Goal: Transaction & Acquisition: Purchase product/service

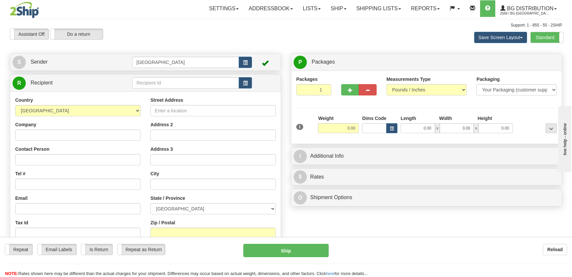
drag, startPoint x: 153, startPoint y: 76, endPoint x: 170, endPoint y: 87, distance: 20.9
click at [153, 76] on td at bounding box center [192, 83] width 120 height 14
click at [170, 87] on input "text" at bounding box center [185, 82] width 107 height 11
click at [175, 84] on input "text" at bounding box center [185, 82] width 107 height 11
drag, startPoint x: 206, startPoint y: 87, endPoint x: 206, endPoint y: 92, distance: 4.6
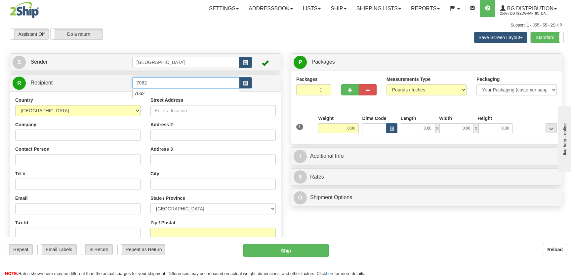
click at [206, 88] on body "Training Course Close Toggle navigation Settings Shipping Preferences New Recip…" at bounding box center [286, 138] width 572 height 277
click at [206, 92] on div "7062" at bounding box center [184, 93] width 100 height 7
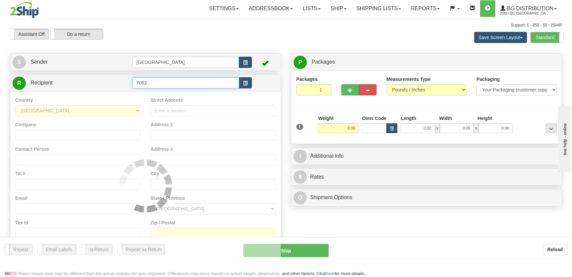
type input "7062"
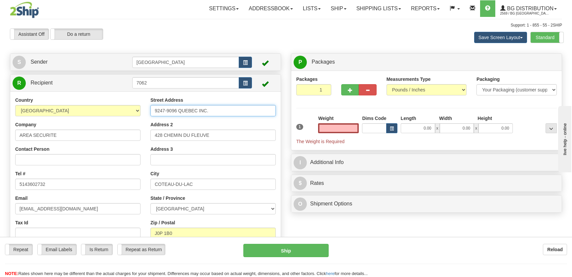
type input "0.00"
drag, startPoint x: 222, startPoint y: 111, endPoint x: 150, endPoint y: 110, distance: 72.1
click at [150, 110] on div "Street Address 9247-9096 QUEBEC INC. Address 2 428 CHEMIN DU FLEUVE Address 3 C…" at bounding box center [213, 182] width 135 height 171
type input "1"
type input "7493"
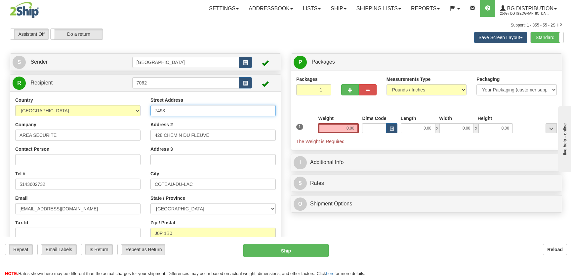
drag, startPoint x: 196, startPoint y: 109, endPoint x: 112, endPoint y: 112, distance: 83.8
click at [112, 112] on div "Country AFGHANISTAN ALAND ISLANDS ALBANIA ALGERIA AMERICAN SAMOA ANDORRA ANGOLA…" at bounding box center [145, 182] width 271 height 171
type input "105-7493 route transcanadienne"
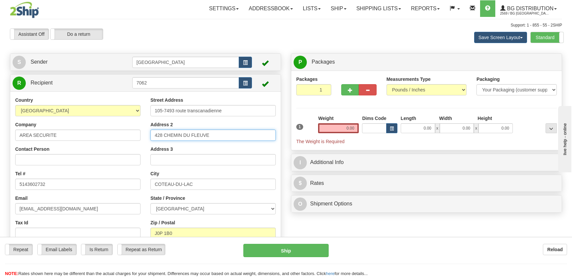
click at [214, 131] on input "428 CHEMIN DU FLEUVE" at bounding box center [213, 134] width 125 height 11
drag, startPoint x: 214, startPoint y: 133, endPoint x: 111, endPoint y: 129, distance: 102.6
click at [118, 130] on div "Country AFGHANISTAN ALAND ISLANDS ALBANIA ALGERIA AMERICAN SAMOA ANDORRA ANGOLA…" at bounding box center [145, 182] width 271 height 171
drag, startPoint x: 164, startPoint y: 136, endPoint x: 192, endPoint y: 126, distance: 30.0
click at [164, 136] on input "Address 2" at bounding box center [213, 134] width 125 height 11
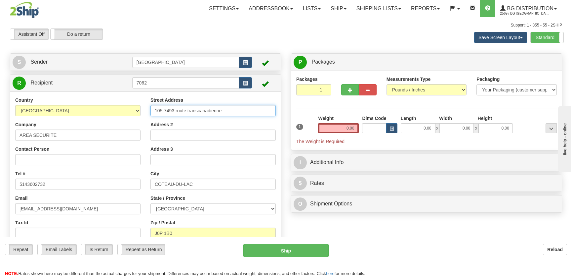
drag, startPoint x: 244, startPoint y: 111, endPoint x: 252, endPoint y: 109, distance: 9.2
click at [244, 111] on input "105-7493 route transcanadienne" at bounding box center [213, 110] width 125 height 11
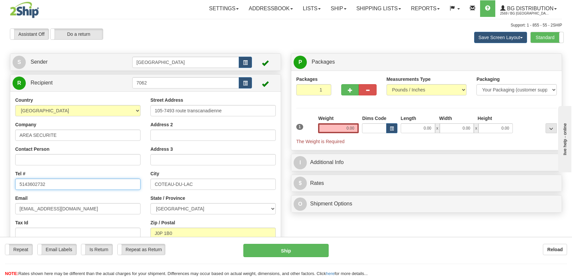
click at [79, 181] on input "5143602732" at bounding box center [77, 183] width 125 height 11
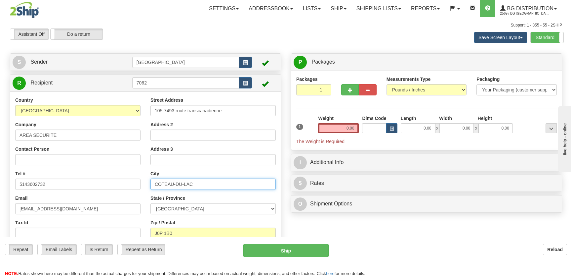
drag, startPoint x: 218, startPoint y: 184, endPoint x: 124, endPoint y: 185, distance: 93.6
click at [125, 185] on div "Country AFGHANISTAN ALAND ISLANDS ALBANIA ALGERIA AMERICAN SAMOA ANDORRA ANGOLA…" at bounding box center [145, 182] width 271 height 171
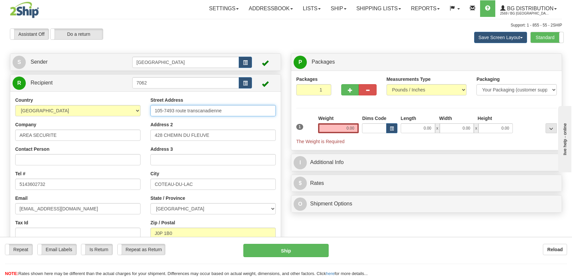
type input "428 CHEMIN DU FLEUVE"
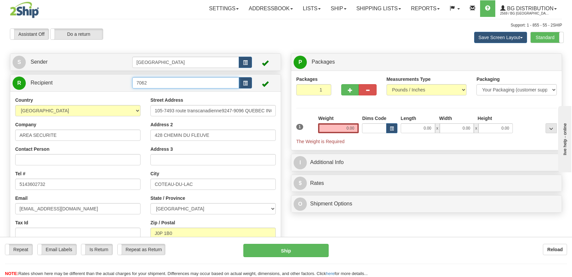
type input "105-7493 route transcanadienne9247-9096 QUEBEC INC."
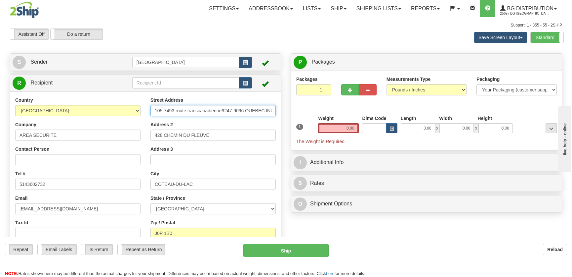
click at [223, 110] on input "105-7493 route transcanadienne9247-9096 QUEBEC INC." at bounding box center [213, 110] width 125 height 11
drag, startPoint x: 222, startPoint y: 110, endPoint x: 108, endPoint y: 109, distance: 114.2
click at [111, 109] on div "Country AFGHANISTAN ALAND ISLANDS ALBANIA ALGERIA AMERICAN SAMOA ANDORRA ANGOLA…" at bounding box center [145, 182] width 271 height 171
type input "9247-9096 QUEBEC INC."
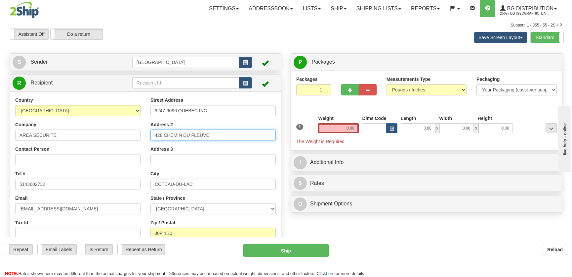
drag, startPoint x: 217, startPoint y: 134, endPoint x: 91, endPoint y: 127, distance: 125.6
click at [91, 127] on div "Country AFGHANISTAN ALAND ISLANDS ALBANIA ALGERIA AMERICAN SAMOA ANDORRA ANGOLA…" at bounding box center [145, 182] width 271 height 171
type input "105-7493 route Trancanadienne"
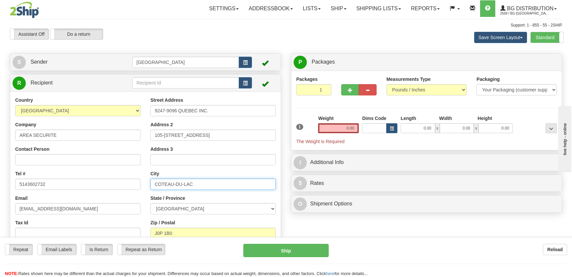
type input "Saint-Laurent"
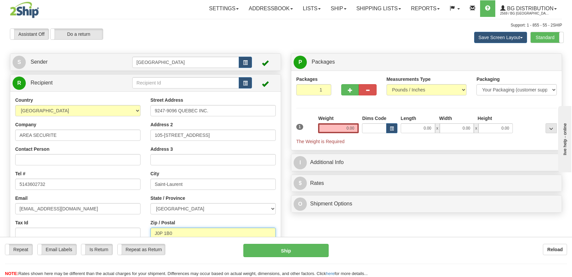
type input "H4T 1T3"
click at [423, 129] on input "0.00" at bounding box center [418, 128] width 34 height 10
type input "0.00"
click at [343, 84] on button "button" at bounding box center [350, 89] width 18 height 11
radio input "true"
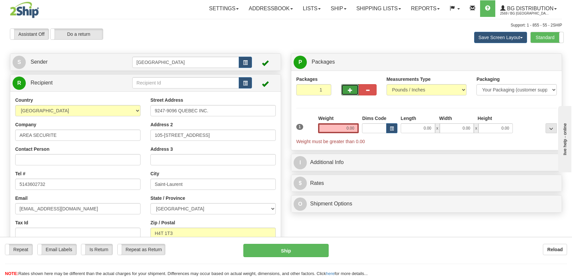
type input "2"
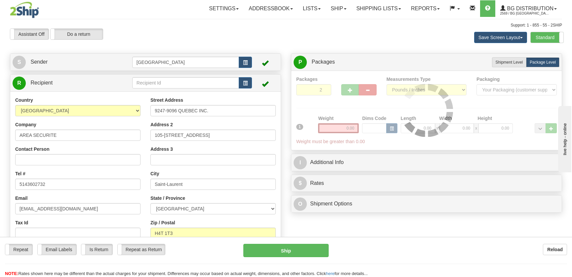
click at [345, 87] on div at bounding box center [426, 110] width 261 height 69
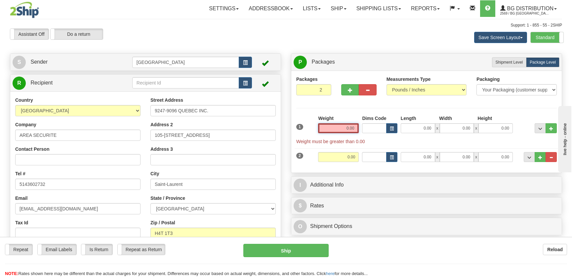
click at [342, 127] on input "0.00" at bounding box center [338, 128] width 41 height 10
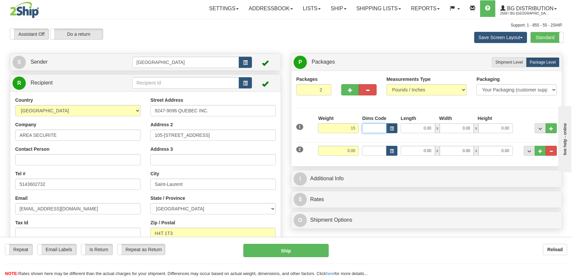
type input "15.00"
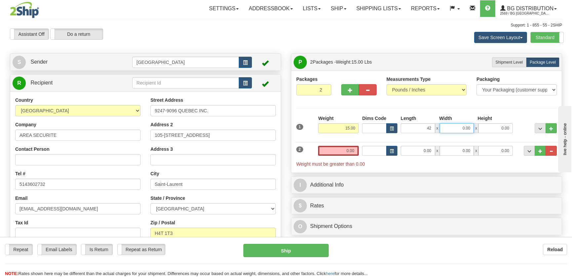
type input "42.00"
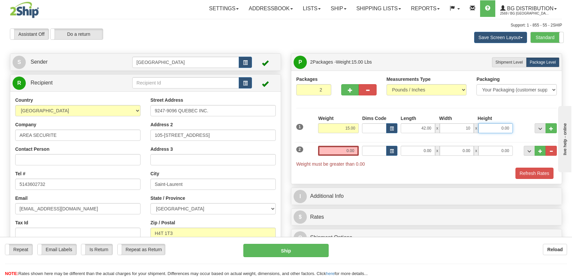
type input "10.00"
type input "8.00"
click at [349, 128] on input "15.00" at bounding box center [338, 128] width 41 height 10
click at [344, 154] on input "0.00" at bounding box center [338, 151] width 41 height 10
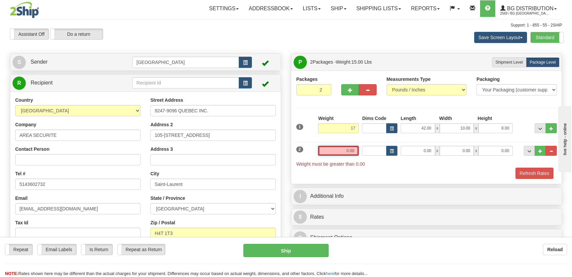
type input "17.00"
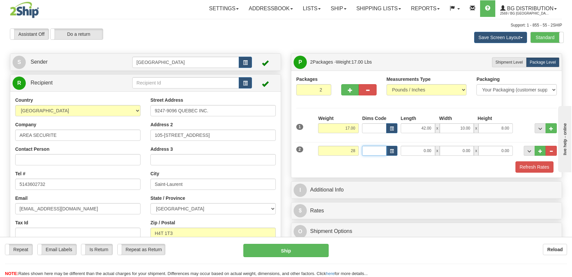
type input "28.00"
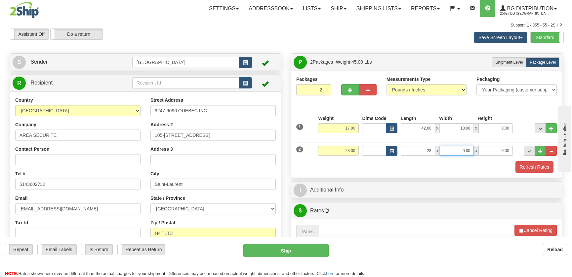
type input "28.00"
type input "16.00"
type input "5.00"
click at [527, 171] on button "Refresh Rates" at bounding box center [535, 166] width 38 height 11
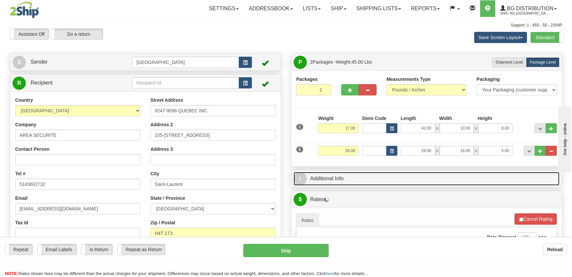
click at [510, 179] on link "I Additional Info" at bounding box center [427, 179] width 266 height 14
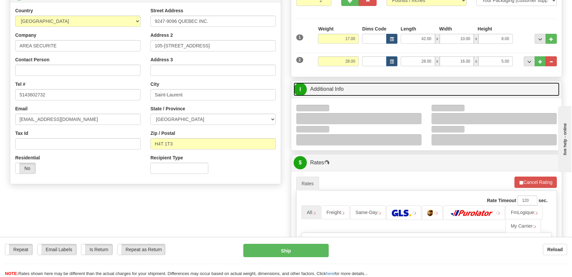
scroll to position [90, 0]
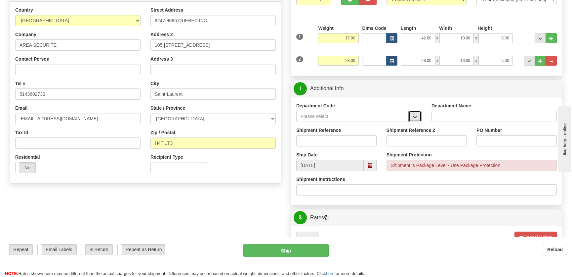
click at [415, 114] on span "button" at bounding box center [415, 116] width 5 height 4
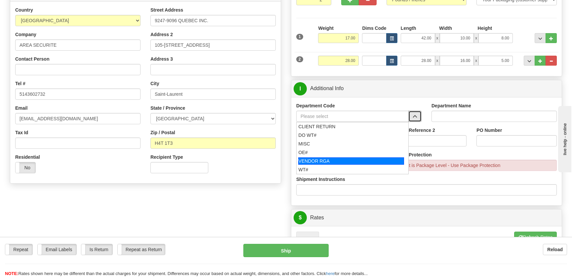
drag, startPoint x: 321, startPoint y: 156, endPoint x: 325, endPoint y: 153, distance: 5.7
click at [325, 153] on ul "CLIENT RETURN DO WT# MISC OE# VENDOR RGA WT#" at bounding box center [352, 148] width 112 height 52
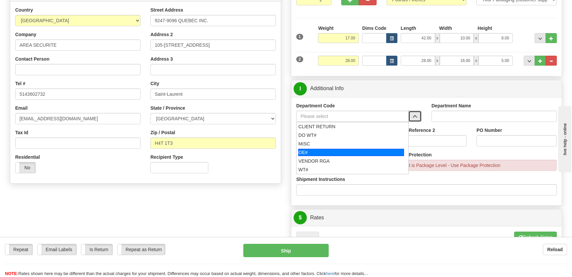
click at [325, 153] on div "OE#" at bounding box center [351, 152] width 106 height 7
type input "OE#"
type input "ORDERS"
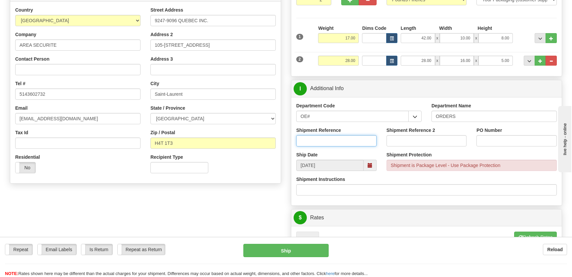
click at [335, 143] on input "Shipment Reference" at bounding box center [336, 140] width 80 height 11
type input "50323735-00"
click at [491, 141] on input "PO Number" at bounding box center [517, 140] width 80 height 11
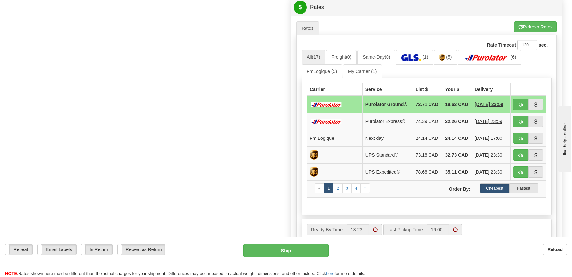
scroll to position [301, 0]
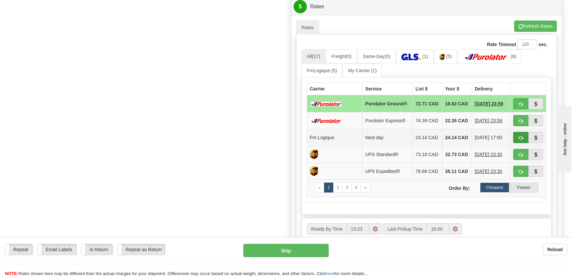
type input "."
click at [517, 141] on button "button" at bounding box center [521, 137] width 15 height 11
type input "jour"
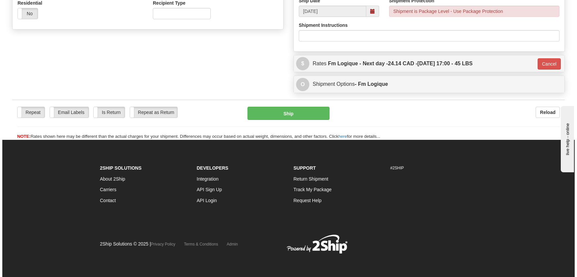
scroll to position [244, 0]
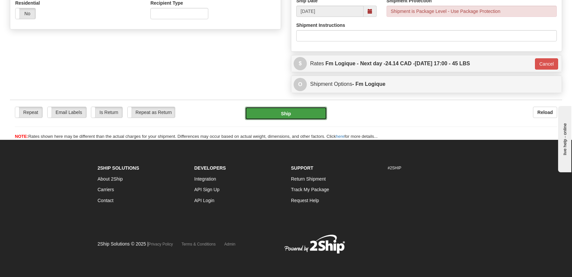
click at [305, 108] on button "Ship" at bounding box center [286, 113] width 82 height 13
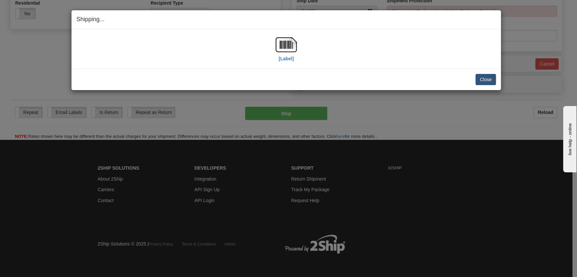
click at [294, 57] on div "[Label]" at bounding box center [286, 48] width 21 height 29
click at [288, 53] on img at bounding box center [286, 44] width 21 height 21
click at [487, 78] on button "Close" at bounding box center [485, 79] width 21 height 11
